Goal: Task Accomplishment & Management: Use online tool/utility

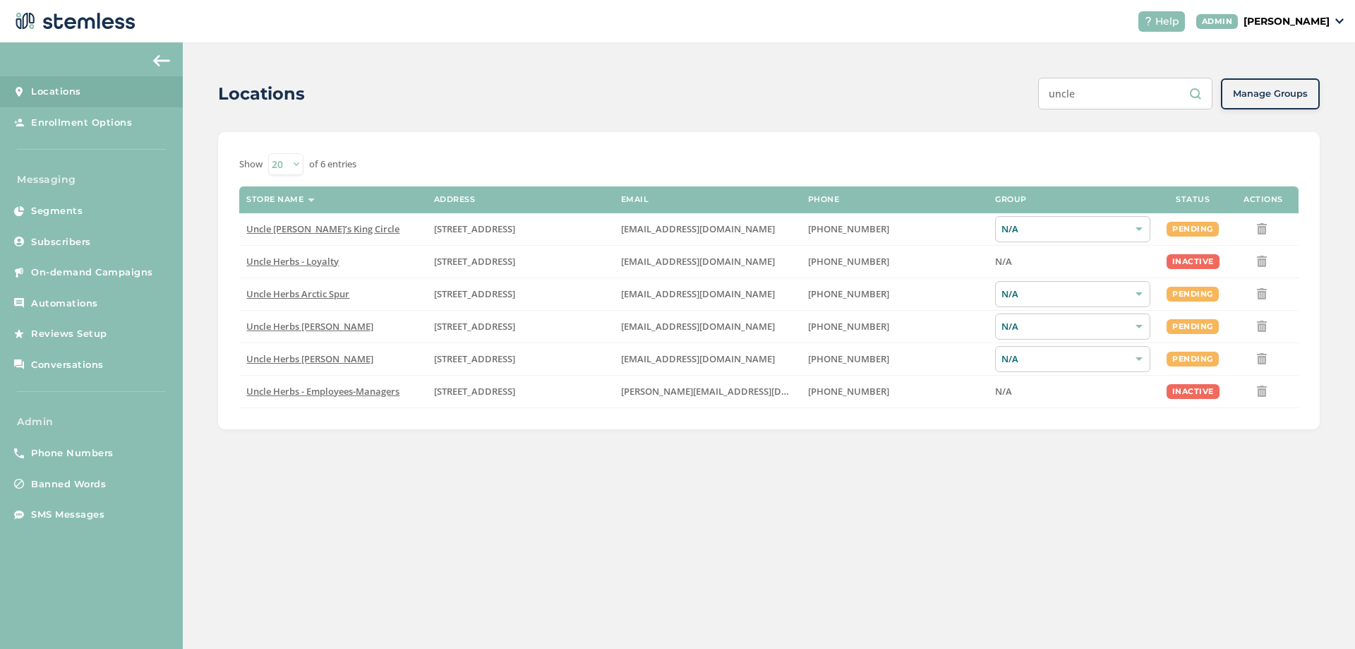
click at [1324, 20] on p "[PERSON_NAME]" at bounding box center [1287, 21] width 86 height 15
click at [1269, 102] on span "Impersonate" at bounding box center [1293, 102] width 69 height 14
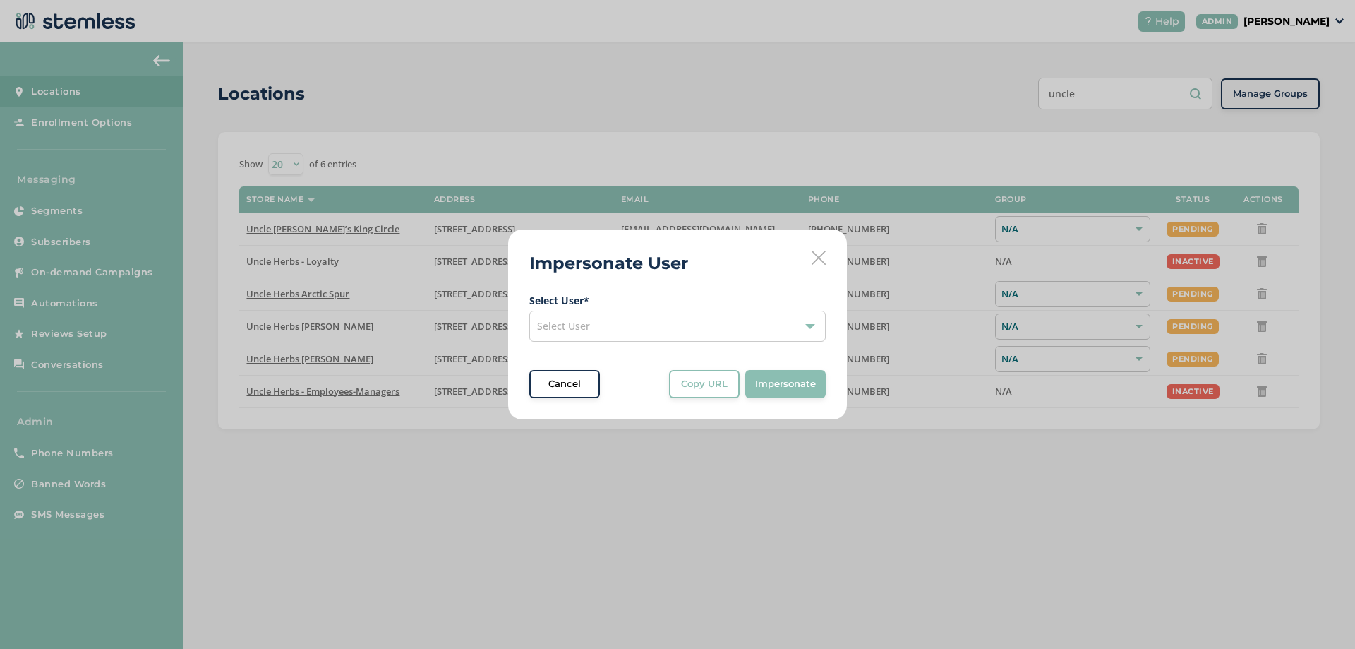
click at [591, 317] on div "Select User" at bounding box center [677, 326] width 296 height 31
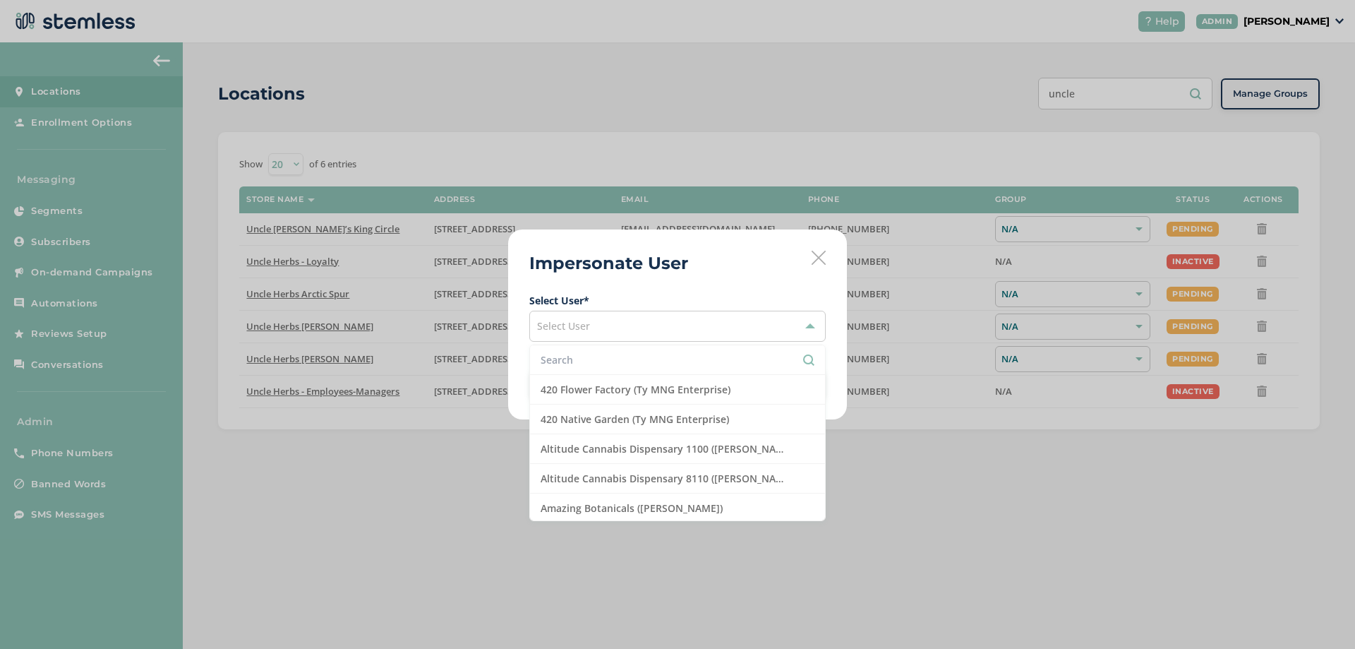
click at [575, 359] on input "text" at bounding box center [678, 359] width 274 height 15
click at [605, 363] on input "garden" at bounding box center [678, 359] width 274 height 15
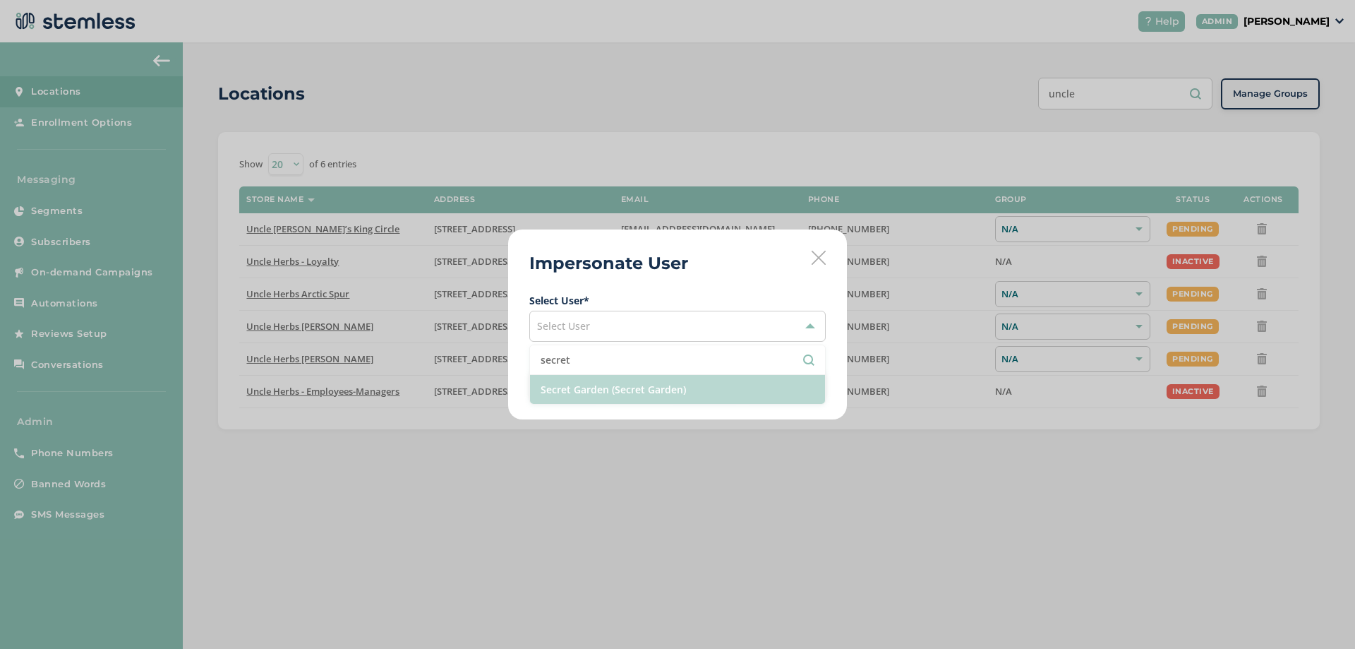
type input "secret"
click at [601, 386] on li "Secret Garden (Secret Garden)" at bounding box center [677, 389] width 295 height 29
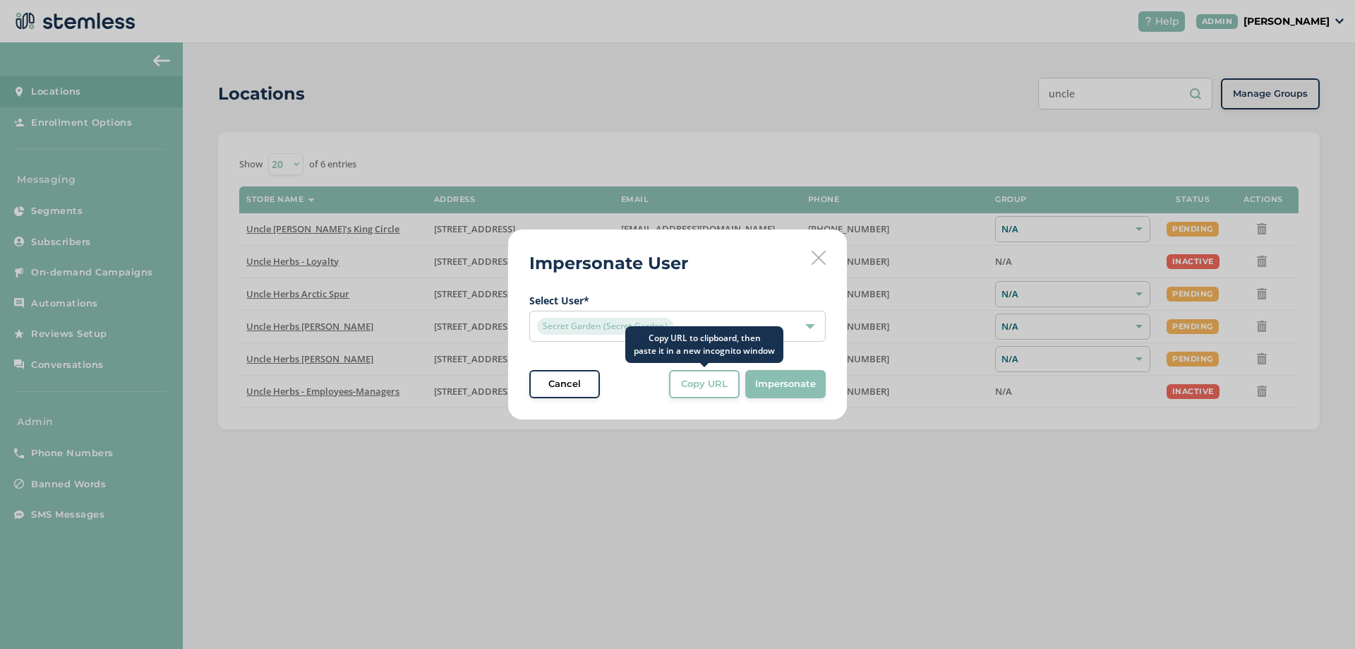
click at [685, 383] on span "Copy URL" at bounding box center [704, 384] width 47 height 14
